Goal: Obtain resource: Obtain resource

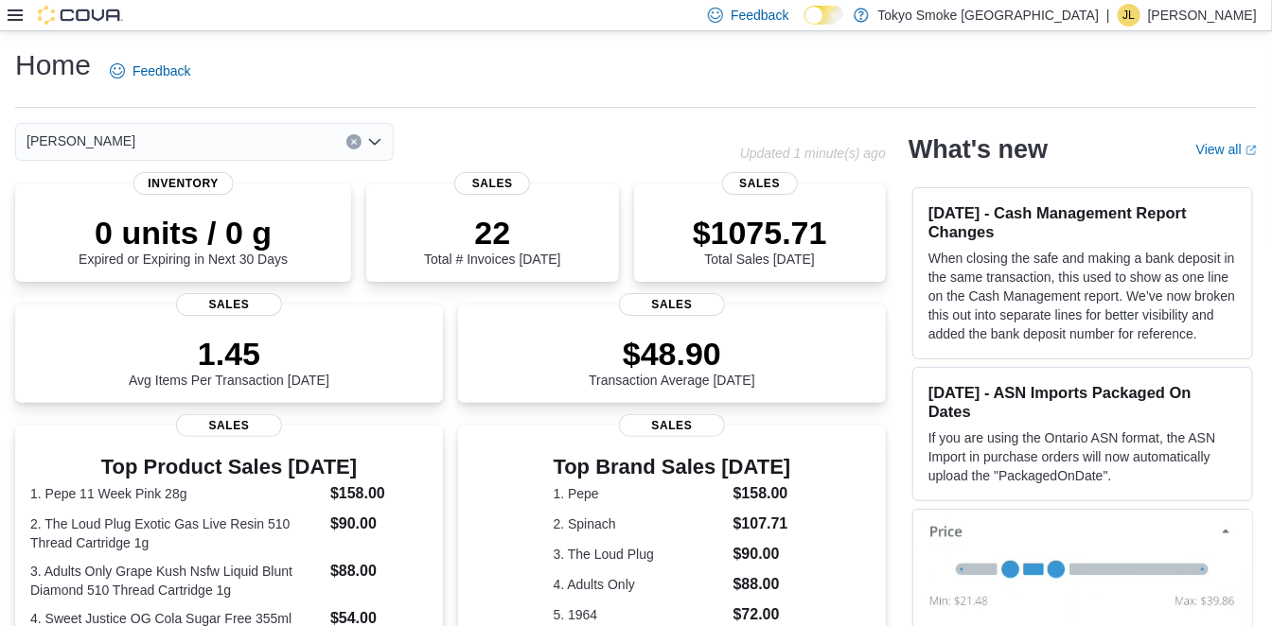
click at [16, 19] on icon at bounding box center [15, 15] width 15 height 15
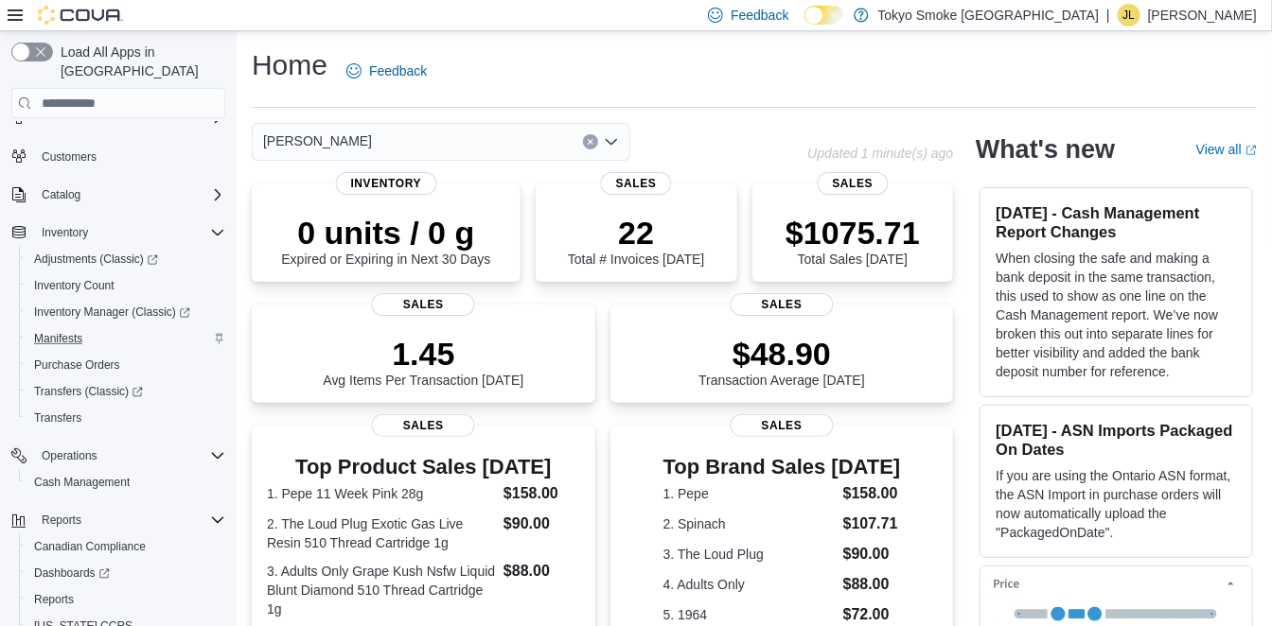
scroll to position [109, 0]
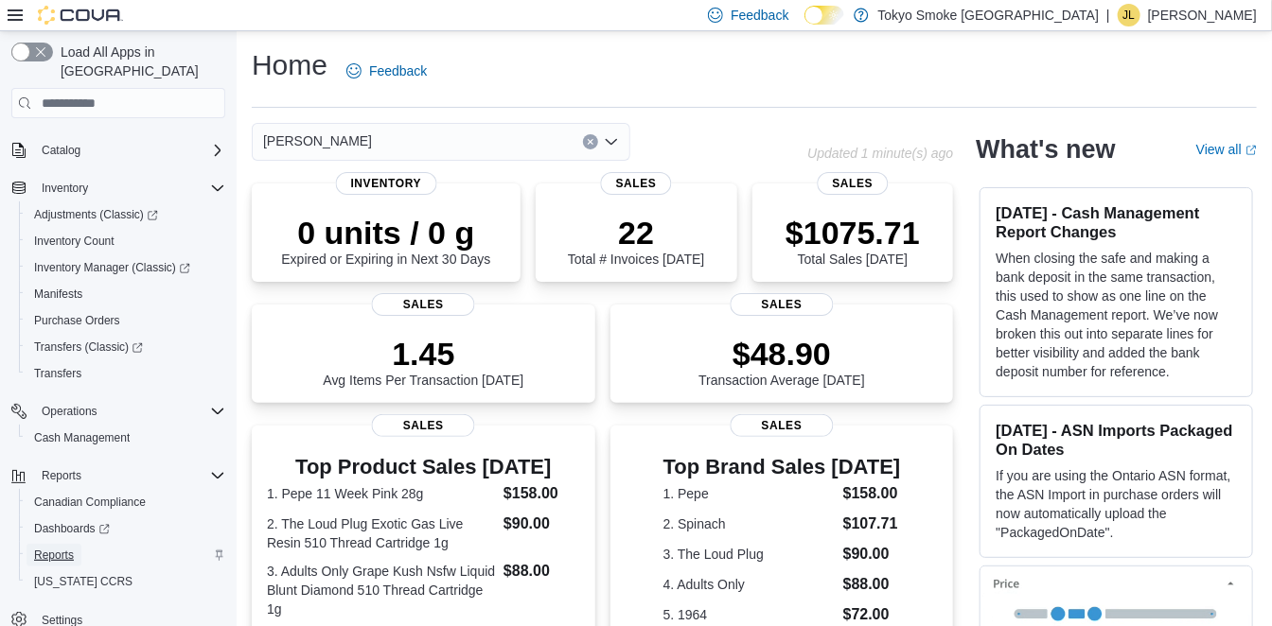
click at [45, 548] on span "Reports" at bounding box center [54, 555] width 40 height 15
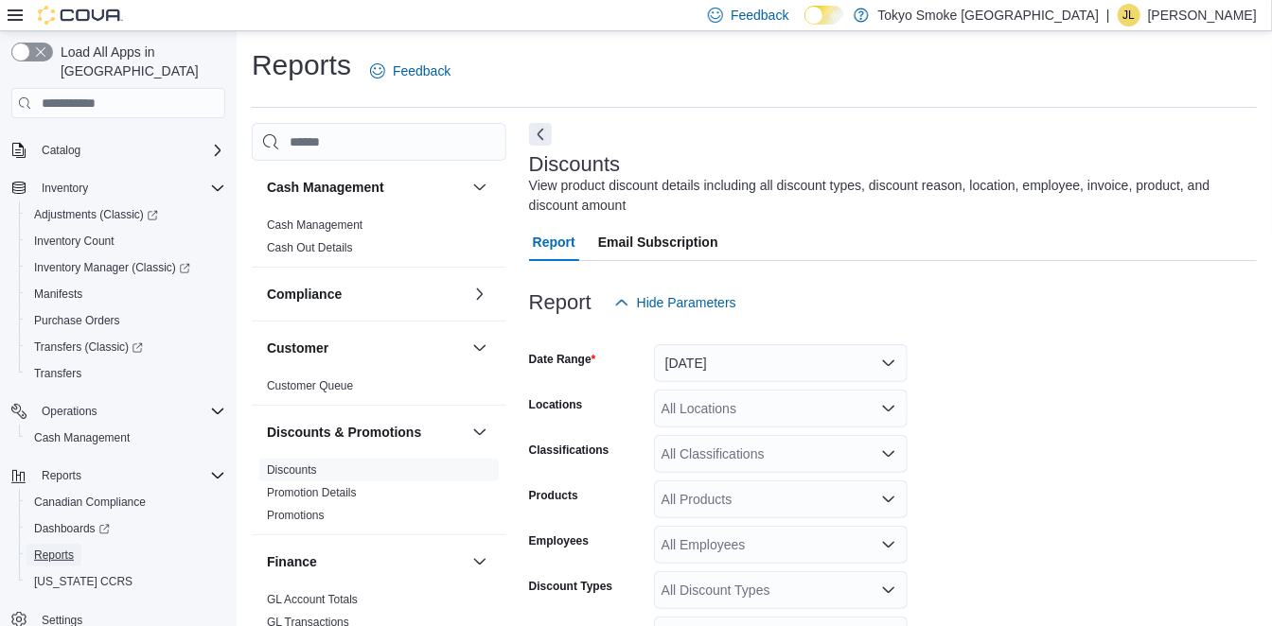
scroll to position [62, 0]
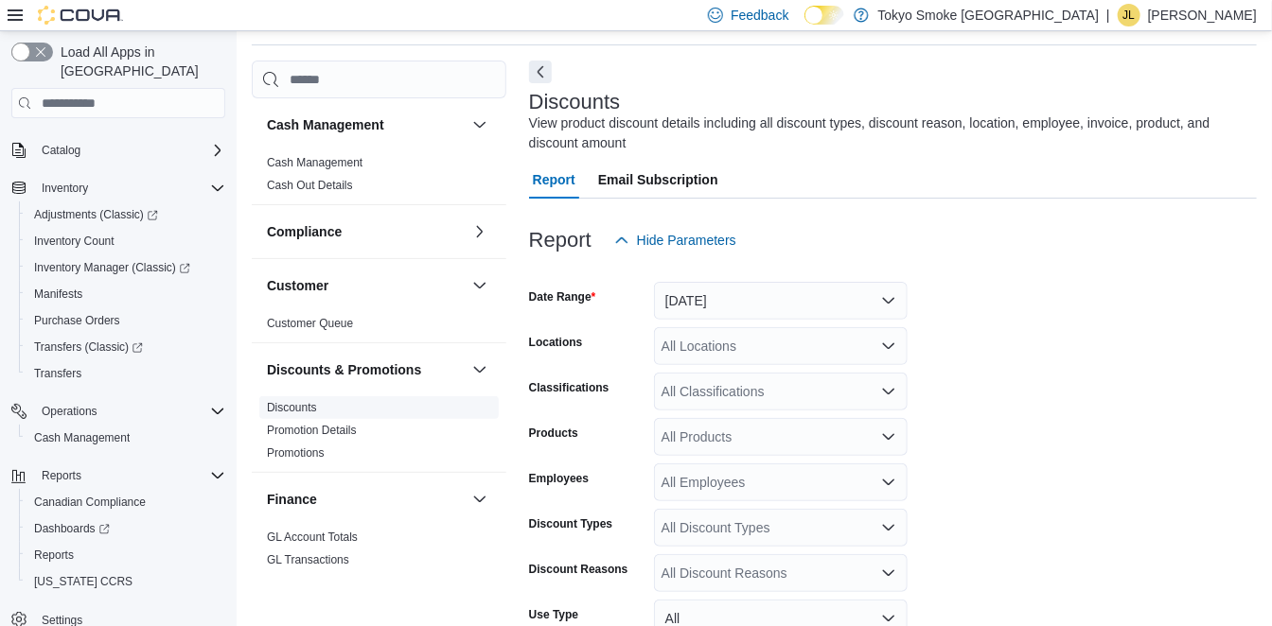
click at [303, 401] on link "Discounts" at bounding box center [292, 407] width 50 height 13
click at [744, 351] on div "All Locations" at bounding box center [781, 346] width 254 height 38
type input "***"
click at [739, 373] on span "[PERSON_NAME]" at bounding box center [758, 378] width 109 height 19
click at [1135, 329] on form "Date Range [DATE] Locations [GEOGRAPHIC_DATA] King Classifications All Classifi…" at bounding box center [893, 520] width 728 height 522
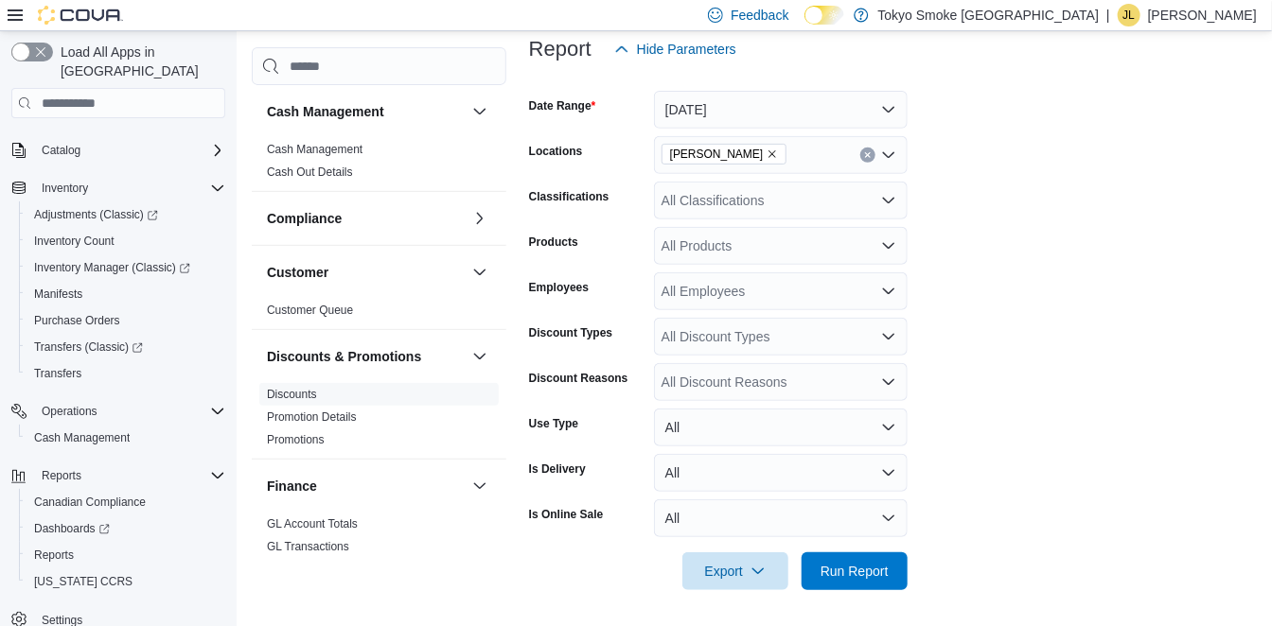
scroll to position [255, 0]
click at [739, 586] on span "Export" at bounding box center [735, 570] width 83 height 38
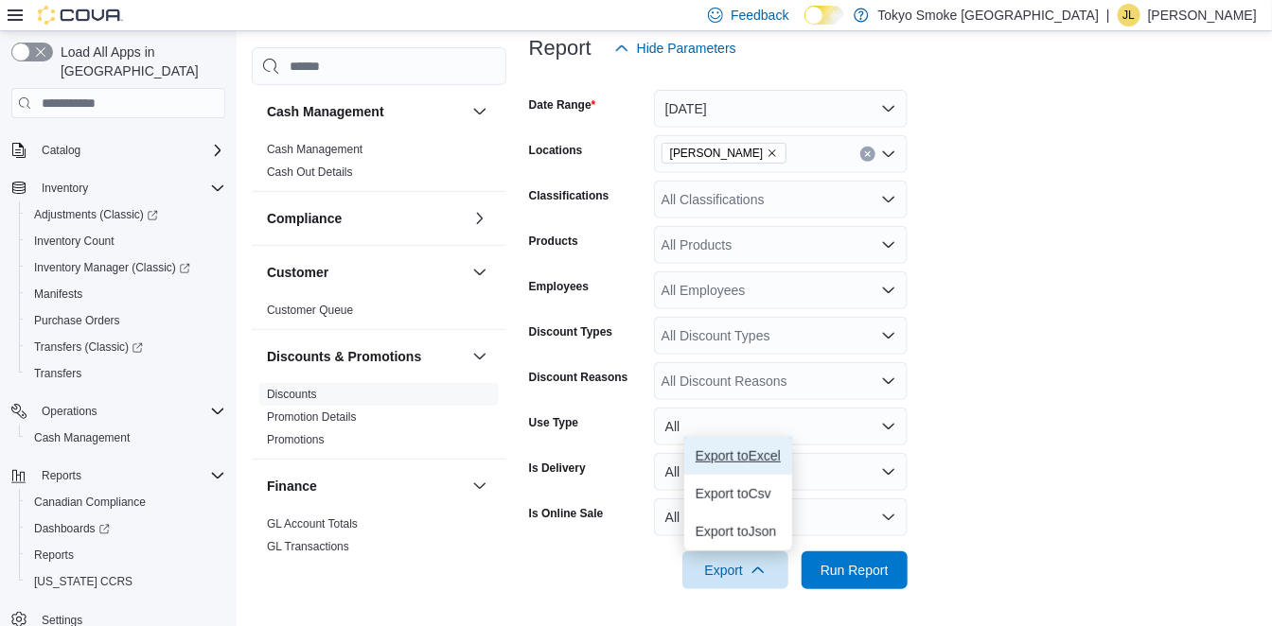
click at [742, 466] on button "Export to Excel" at bounding box center [738, 456] width 108 height 38
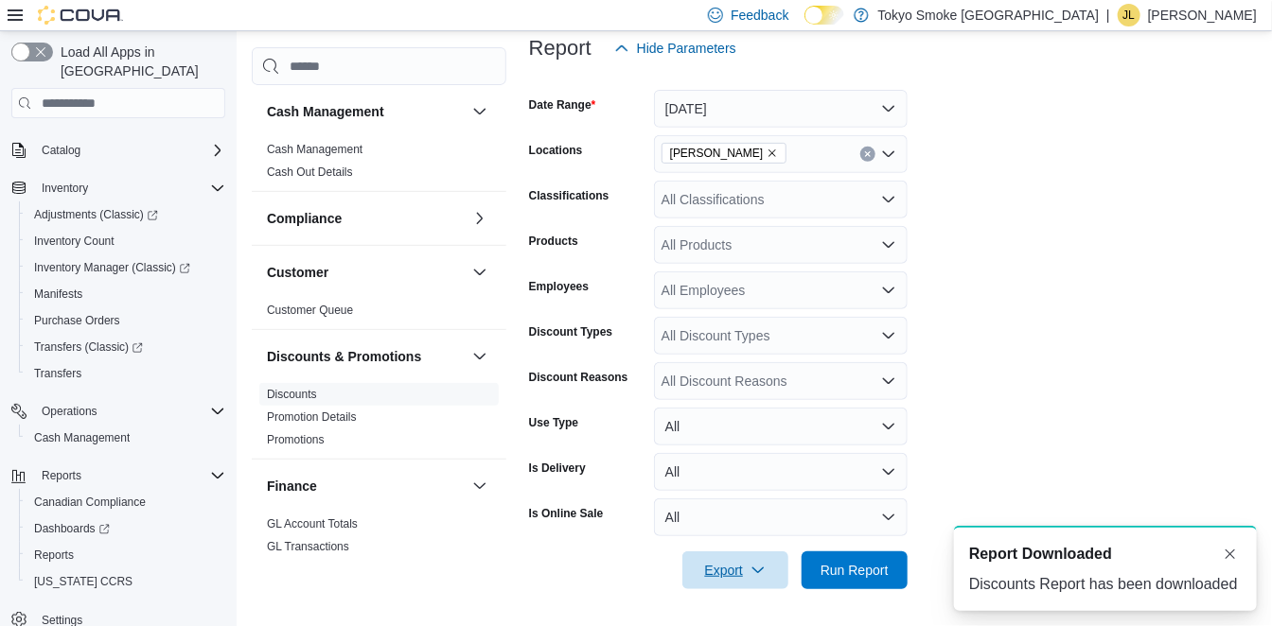
scroll to position [0, 0]
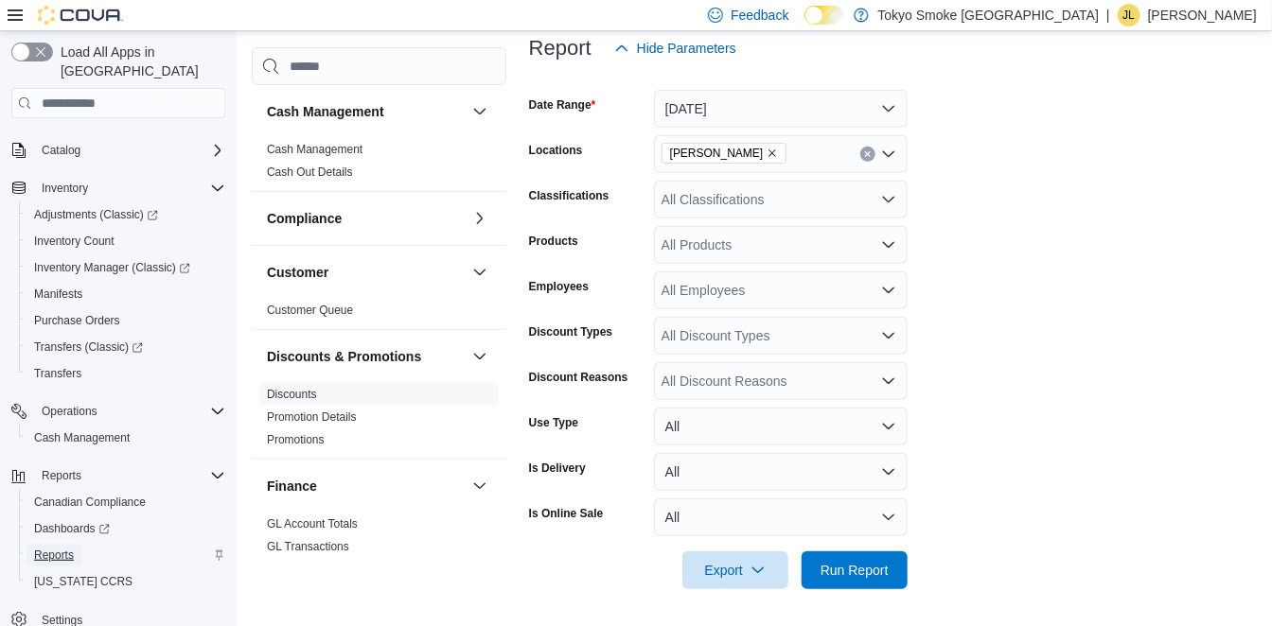
click at [73, 548] on span "Reports" at bounding box center [54, 555] width 40 height 15
click at [60, 548] on span "Reports" at bounding box center [54, 555] width 40 height 15
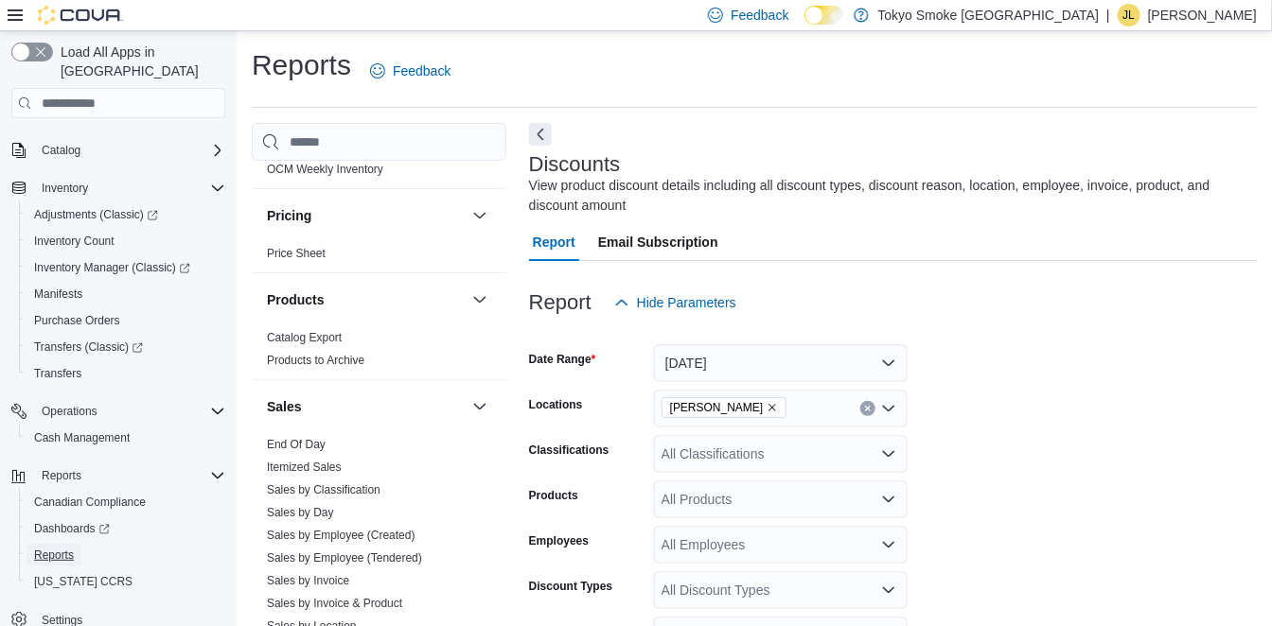
scroll to position [1051, 0]
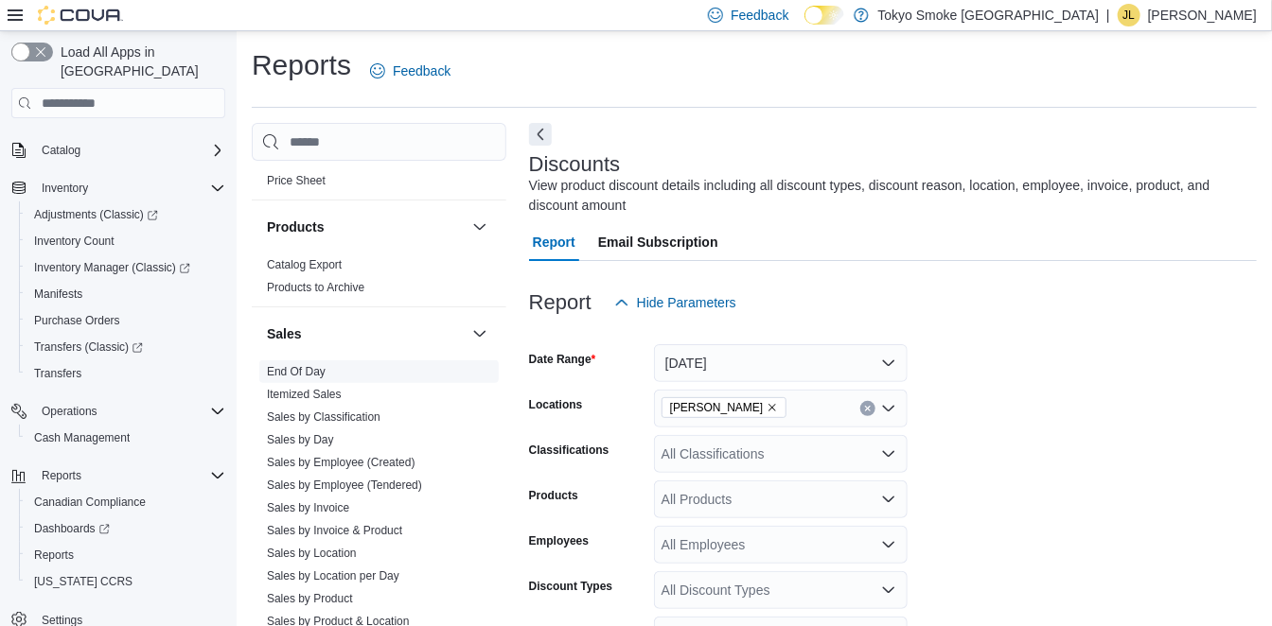
click at [297, 367] on link "End Of Day" at bounding box center [296, 371] width 59 height 13
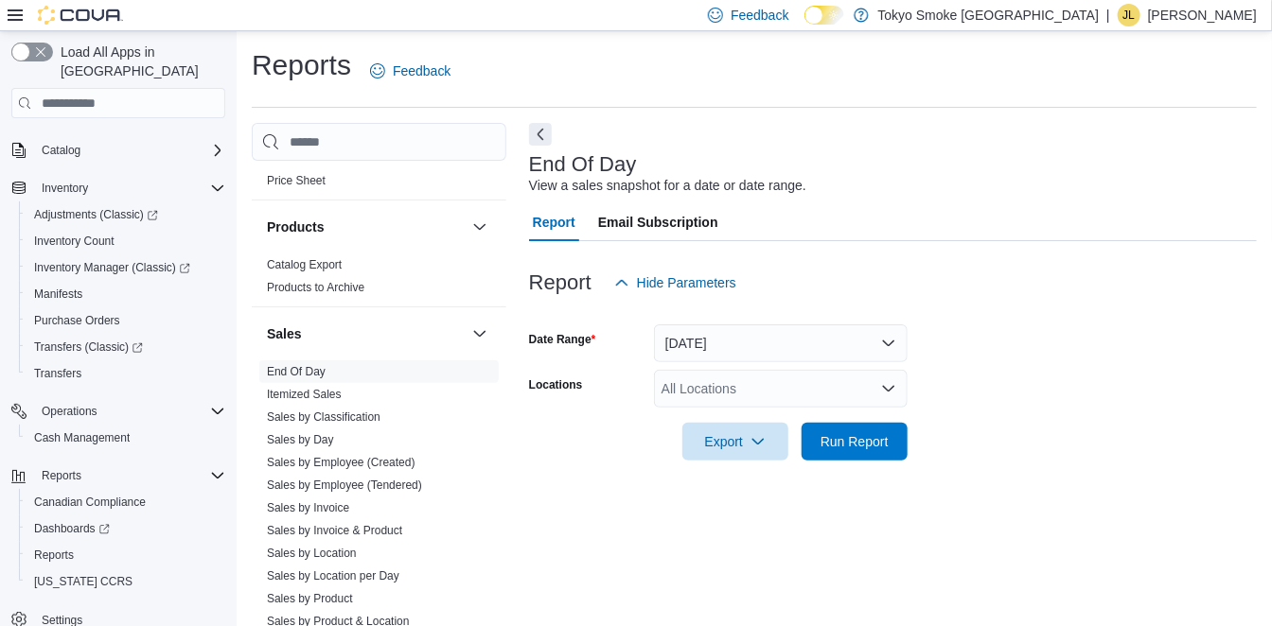
scroll to position [19, 0]
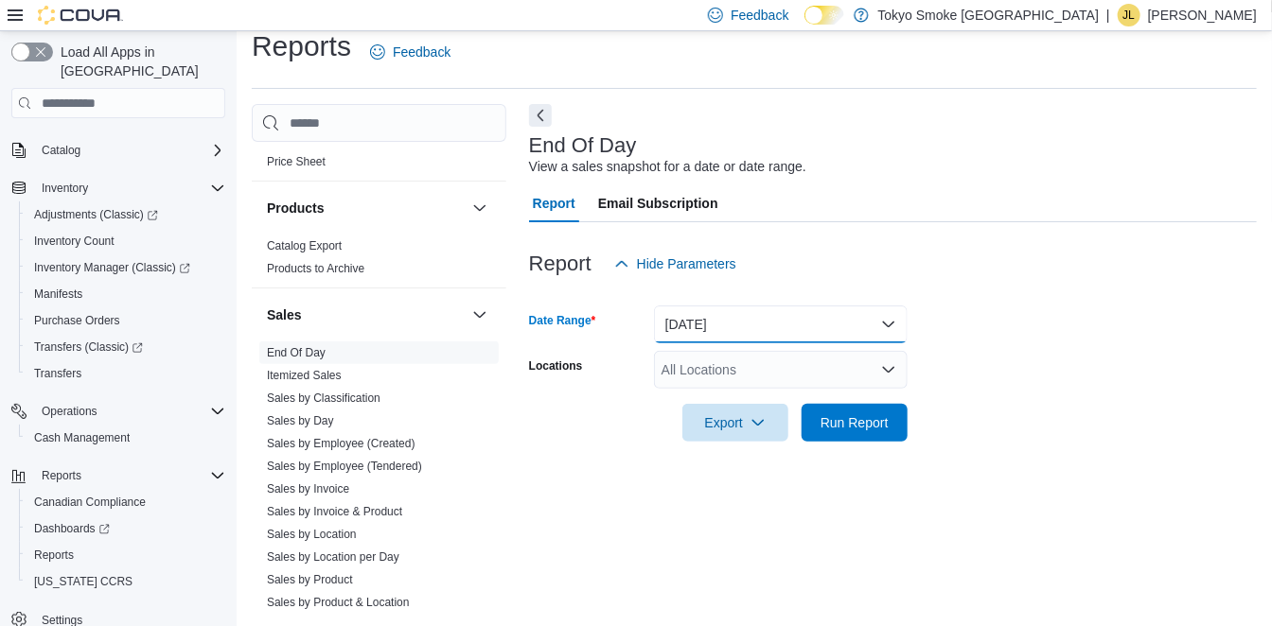
click at [777, 323] on button "[DATE]" at bounding box center [781, 325] width 254 height 38
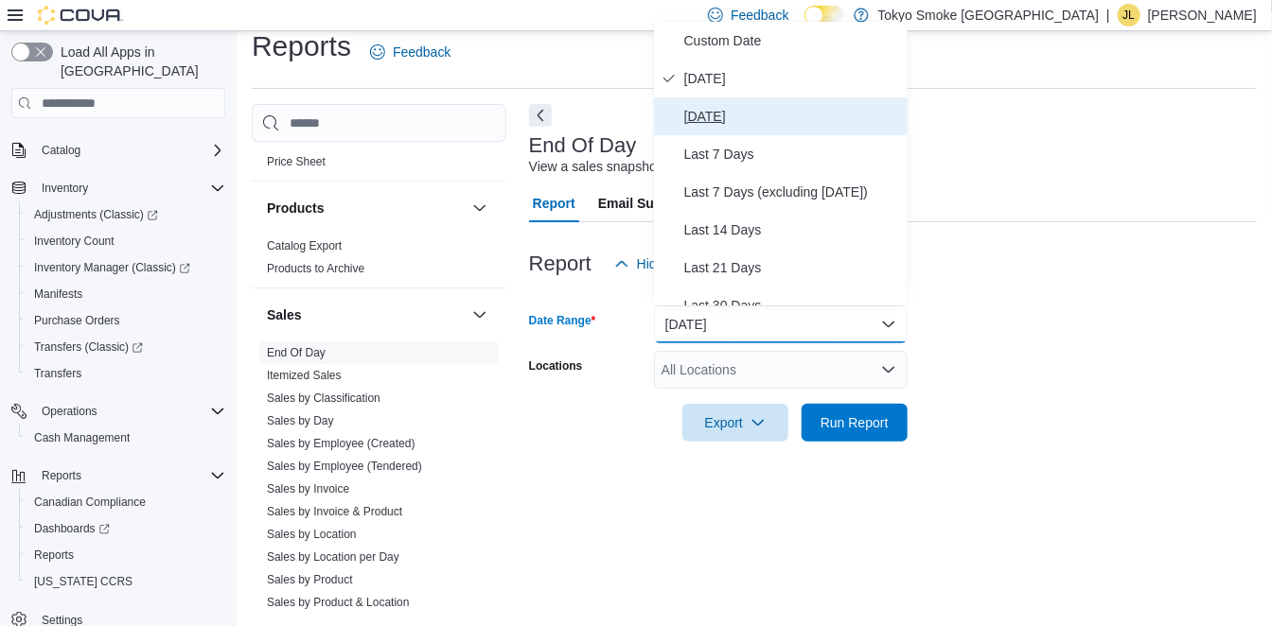
click at [707, 117] on span "[DATE]" at bounding box center [792, 116] width 216 height 23
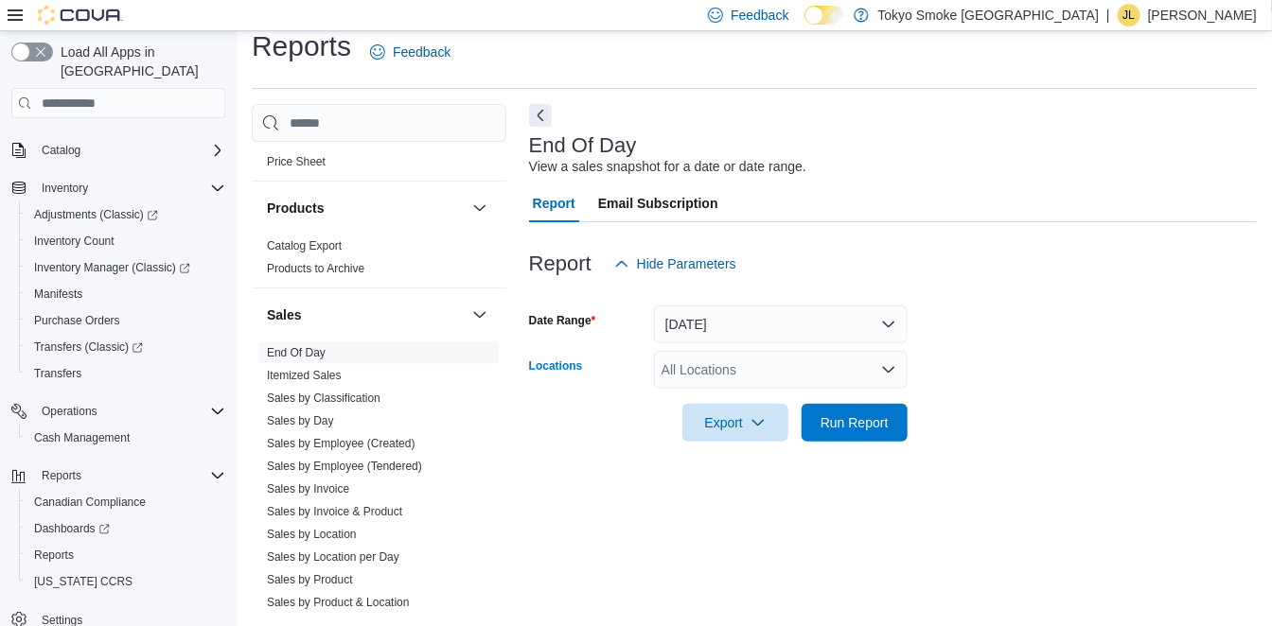
click at [721, 378] on div "All Locations" at bounding box center [781, 370] width 254 height 38
type input "***"
click at [737, 403] on span "[PERSON_NAME]" at bounding box center [758, 402] width 109 height 19
click at [1223, 354] on form "Date Range [DATE] Locations [GEOGRAPHIC_DATA] King Export Run Report" at bounding box center [893, 362] width 728 height 159
click at [729, 432] on span "Export" at bounding box center [735, 422] width 83 height 38
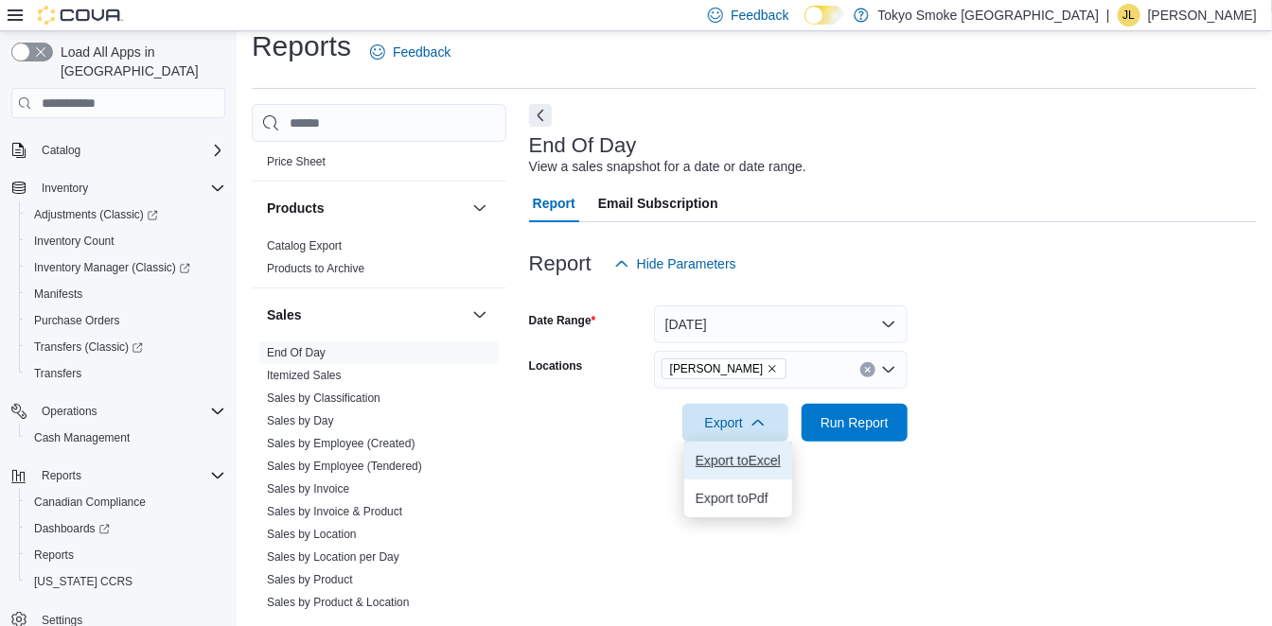
click at [743, 457] on span "Export to Excel" at bounding box center [737, 460] width 85 height 15
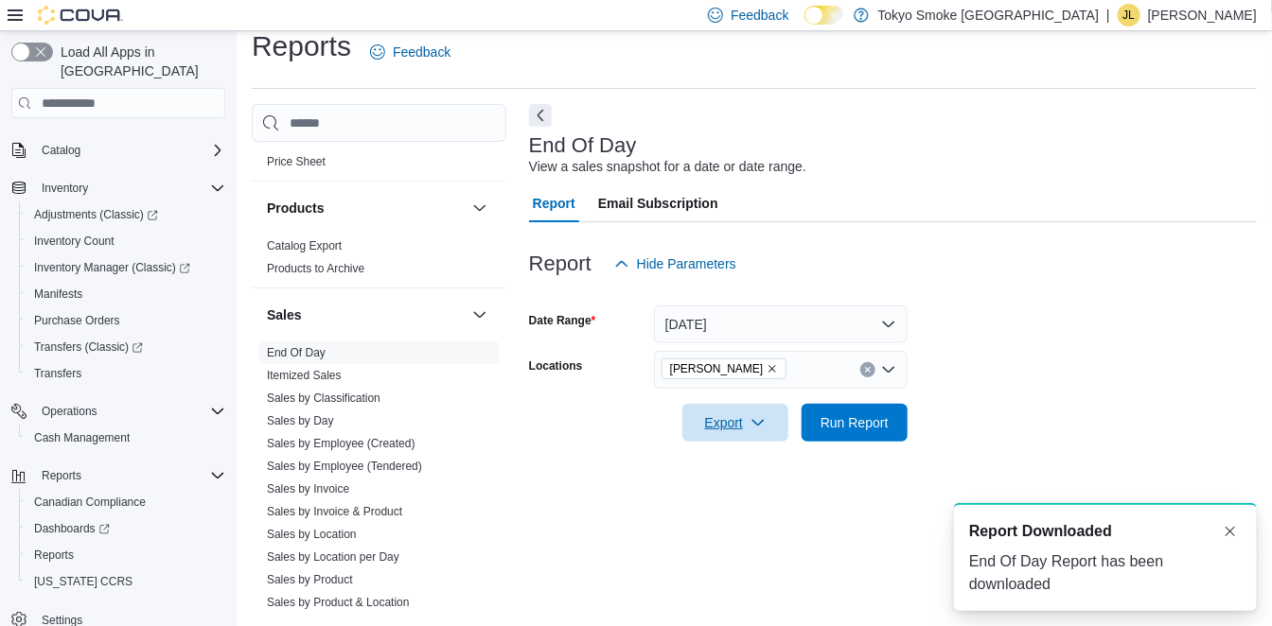
scroll to position [0, 0]
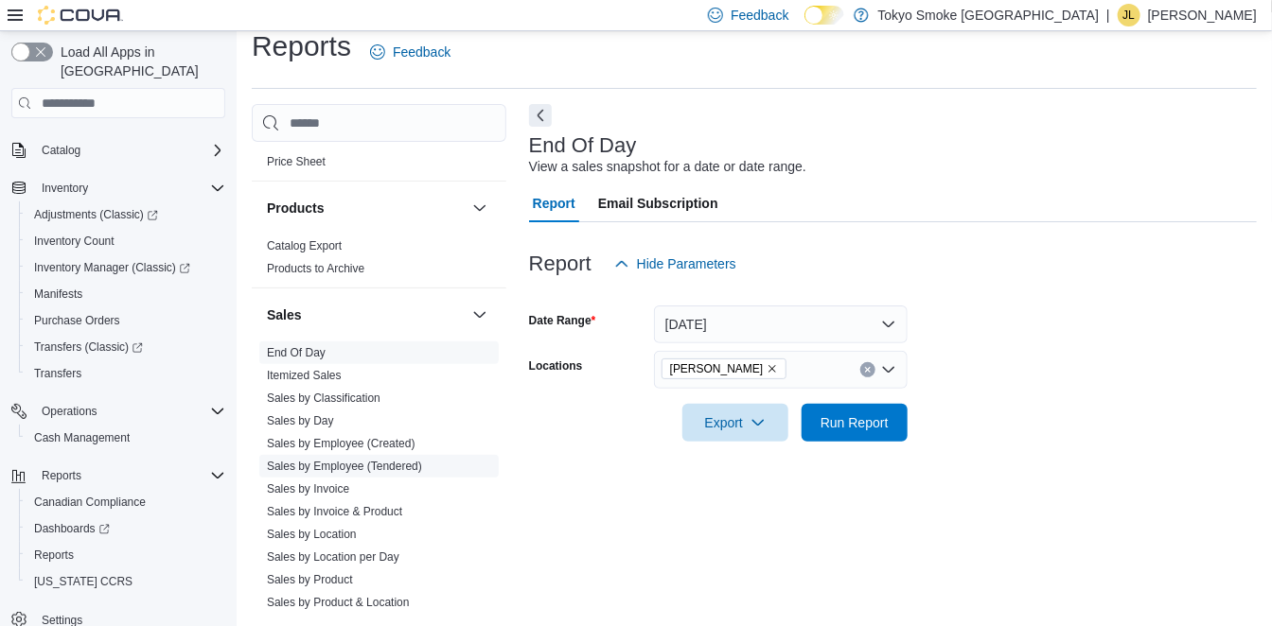
click at [347, 460] on link "Sales by Employee (Tendered)" at bounding box center [344, 466] width 155 height 13
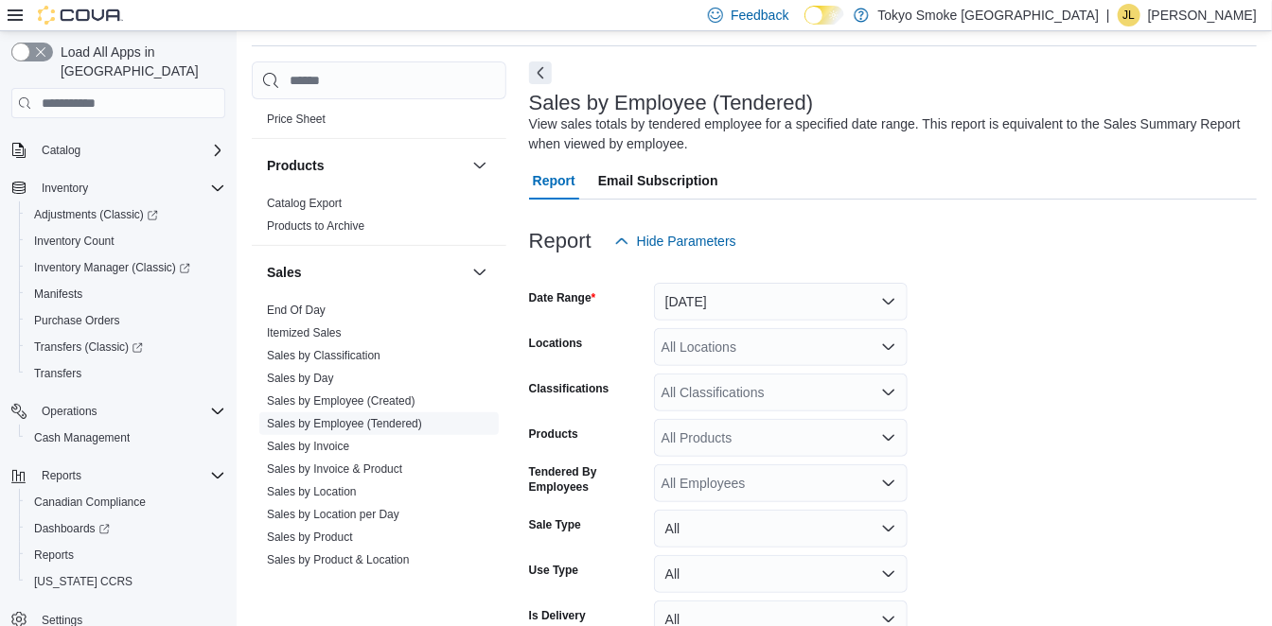
scroll to position [62, 0]
click at [757, 353] on div "All Locations" at bounding box center [781, 346] width 254 height 38
type input "***"
click at [755, 378] on span "[PERSON_NAME]" at bounding box center [758, 378] width 109 height 19
click at [1230, 421] on form "Date Range [DATE] Locations [GEOGRAPHIC_DATA] King Classifications All Classifi…" at bounding box center [893, 474] width 728 height 431
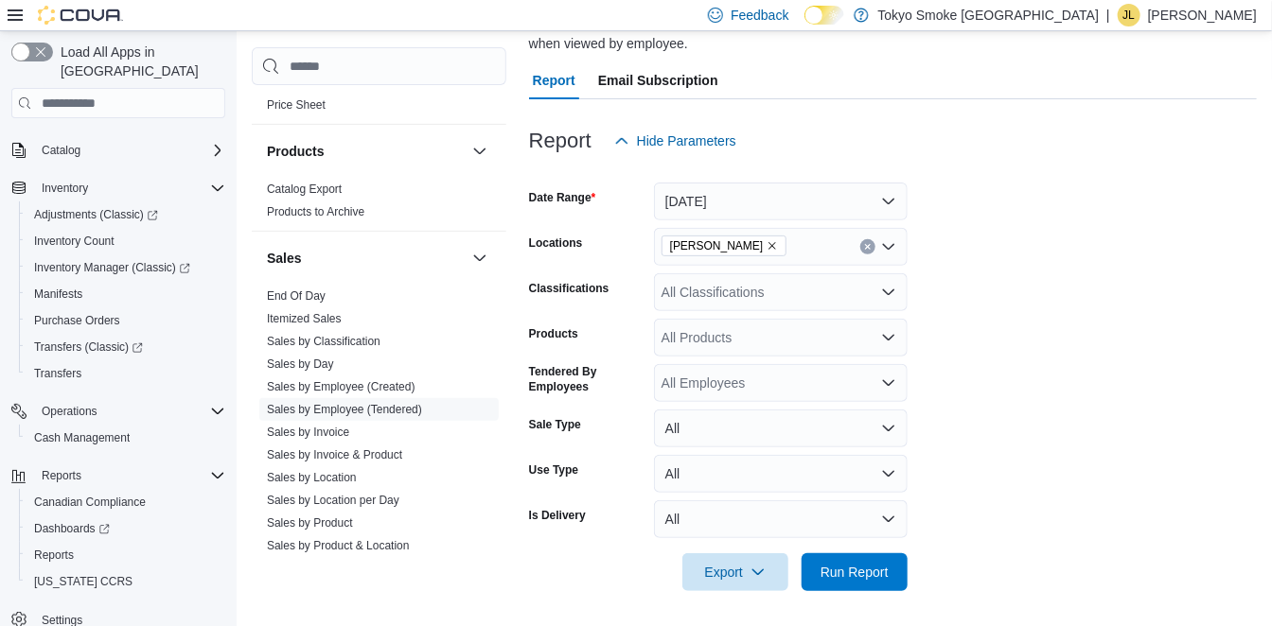
scroll to position [164, 0]
click at [725, 566] on span "Export" at bounding box center [735, 570] width 83 height 38
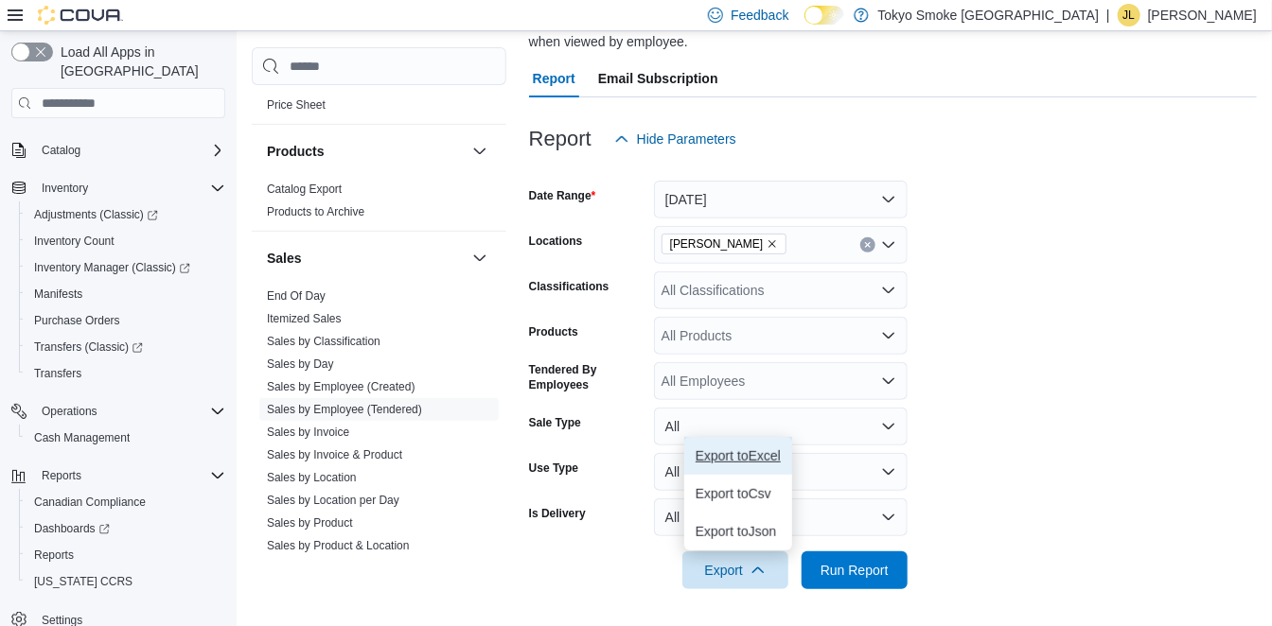
click at [730, 453] on span "Export to Excel" at bounding box center [737, 456] width 85 height 15
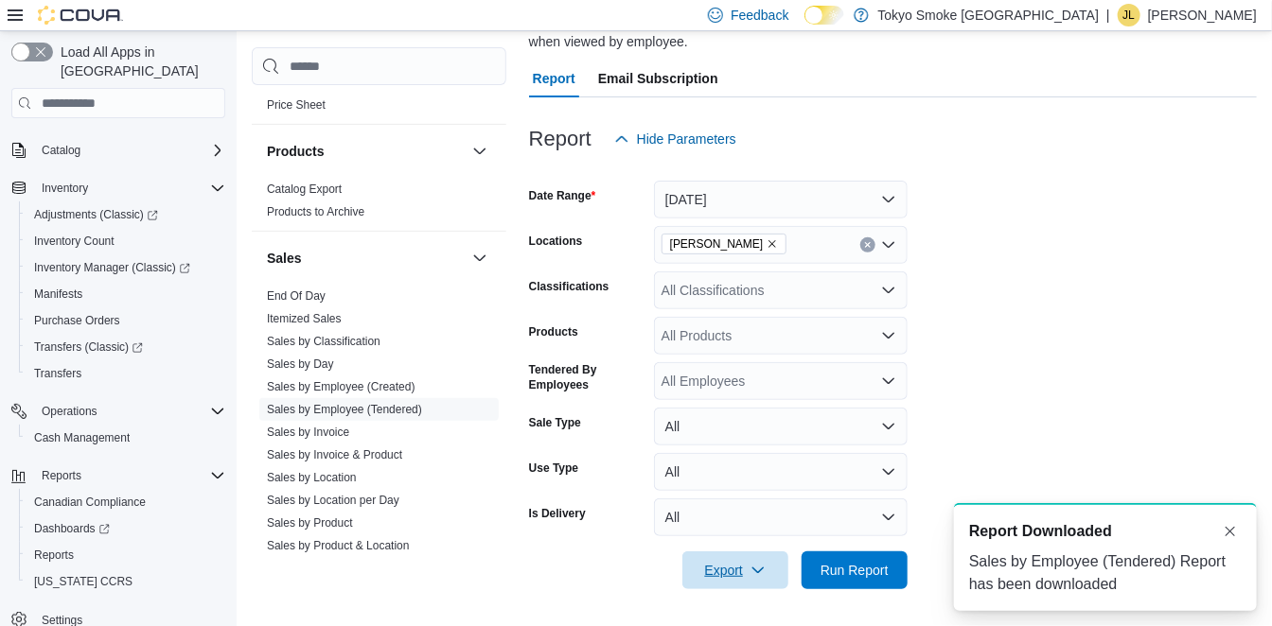
scroll to position [0, 0]
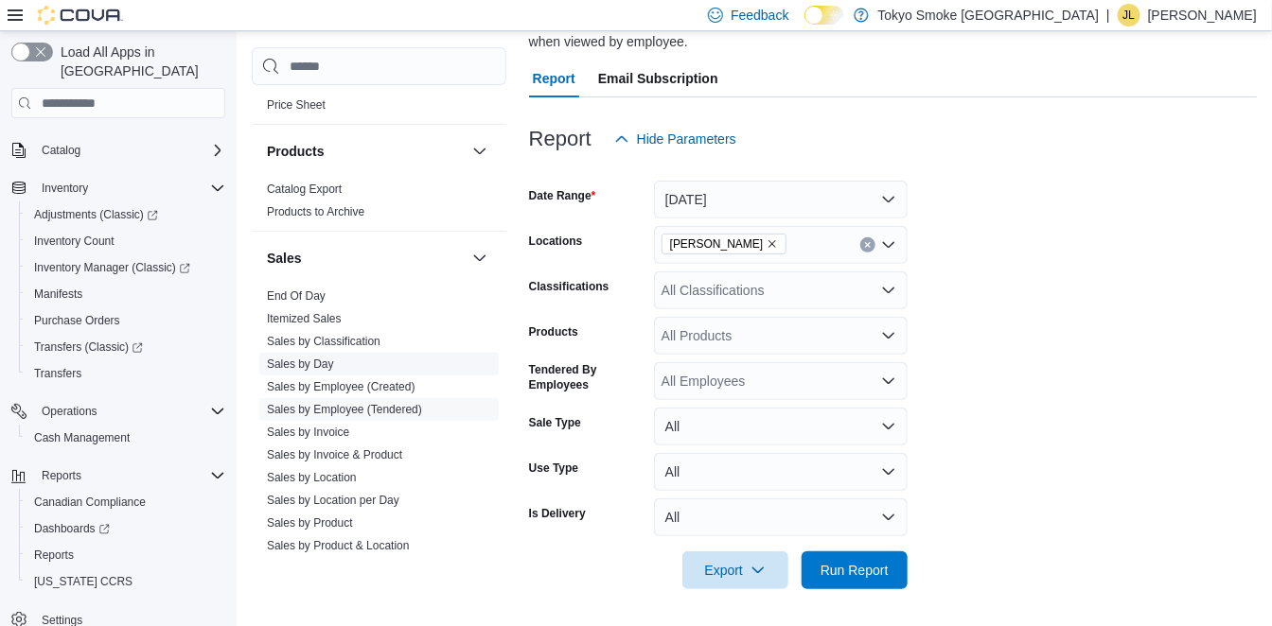
click at [325, 366] on link "Sales by Day" at bounding box center [300, 364] width 67 height 13
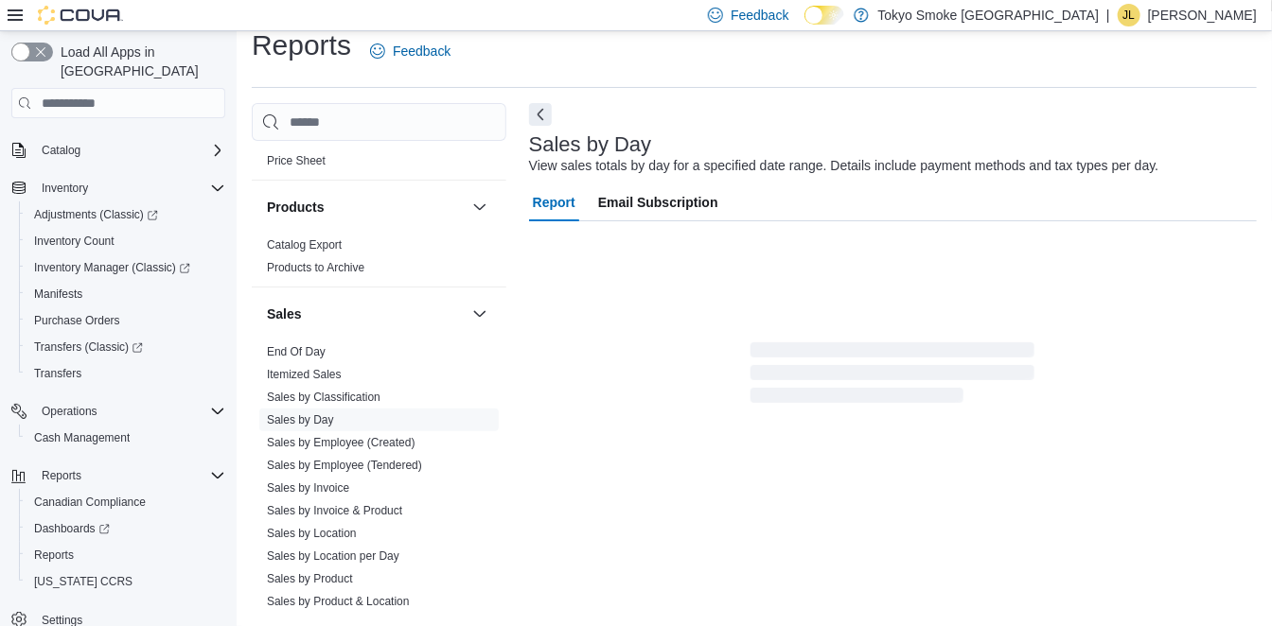
scroll to position [43, 0]
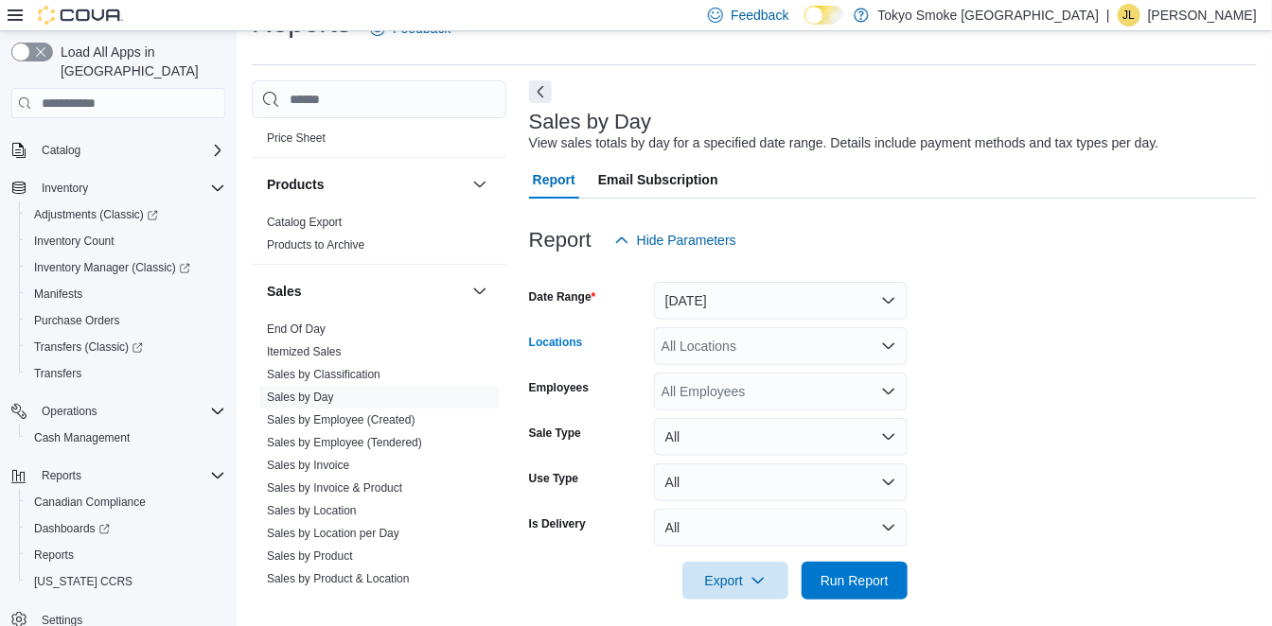
click at [705, 346] on div "All Locations" at bounding box center [781, 346] width 254 height 38
type input "***"
click at [791, 370] on div "[PERSON_NAME]" at bounding box center [780, 378] width 231 height 19
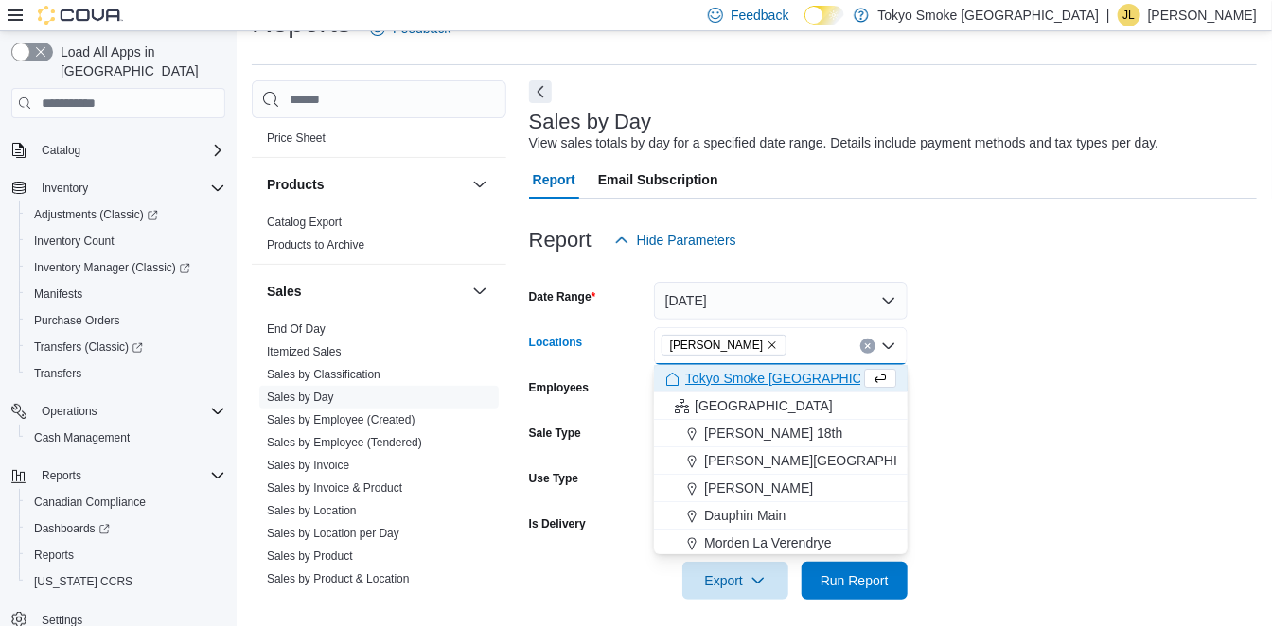
click at [1188, 373] on form "Date Range [DATE] Locations [GEOGRAPHIC_DATA] King Combo box. Selected. Oshawa …" at bounding box center [893, 429] width 728 height 341
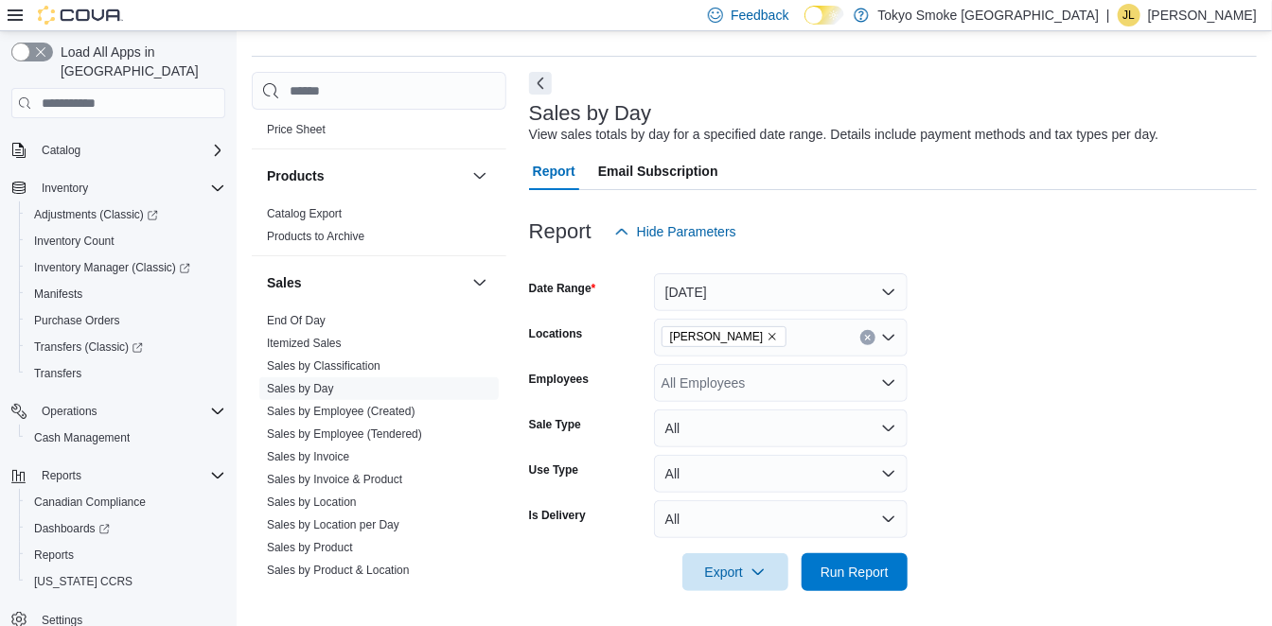
scroll to position [53, 0]
click at [863, 568] on span "Run Report" at bounding box center [854, 569] width 68 height 19
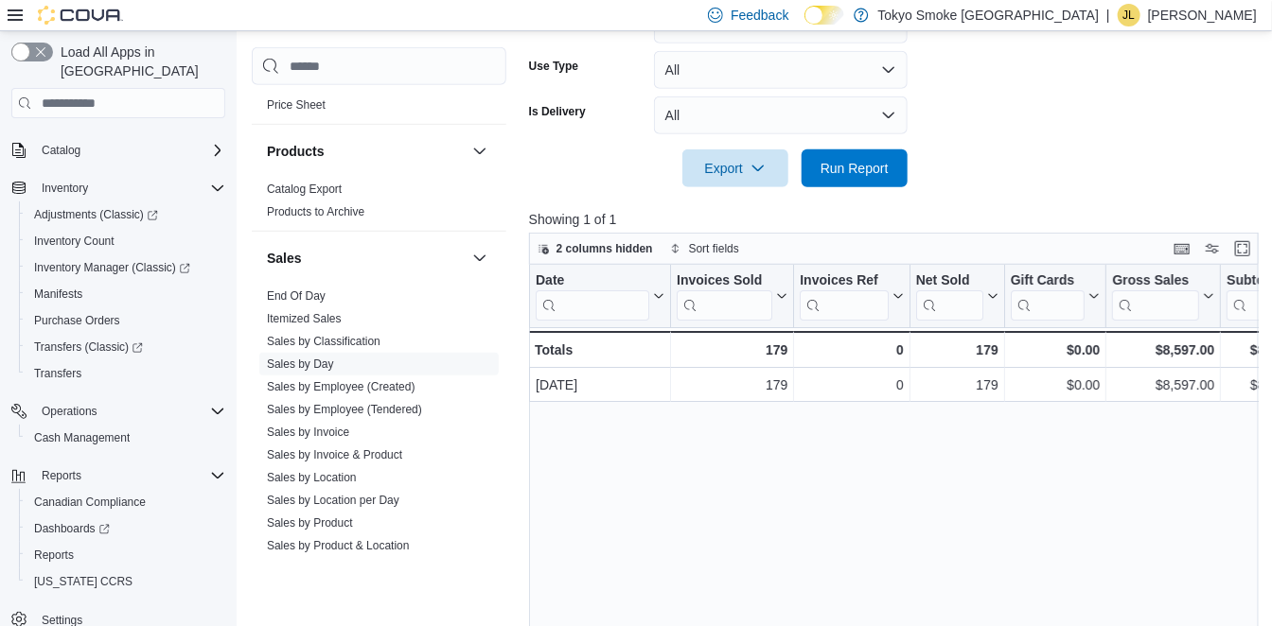
scroll to position [473, 0]
